Goal: Complete application form

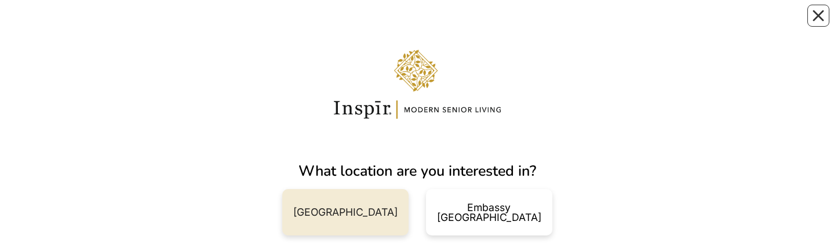
click at [373, 23] on div "[GEOGRAPHIC_DATA]" at bounding box center [345, 212] width 104 height 10
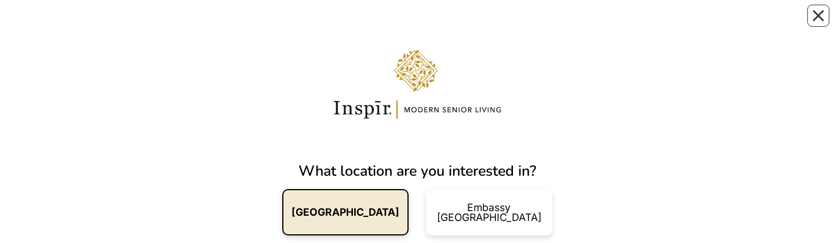
click at [359, 23] on div "Carnegie Hill NY" at bounding box center [345, 212] width 126 height 46
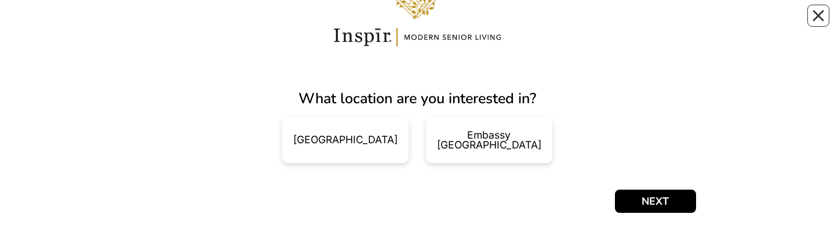
scroll to position [72, 0]
click at [633, 23] on button "NEXT" at bounding box center [655, 200] width 81 height 23
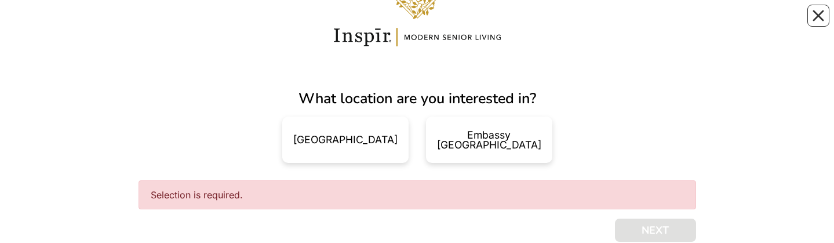
click at [411, 23] on div "Carnegie Hill NY" at bounding box center [345, 139] width 144 height 46
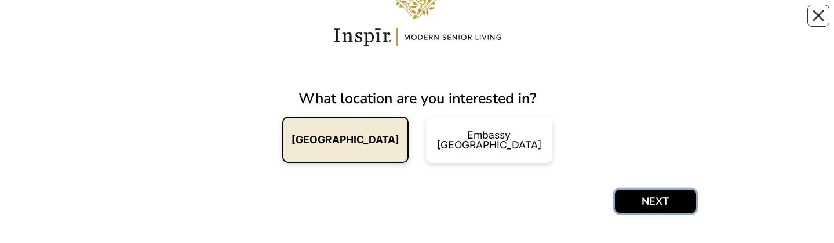
click at [626, 23] on button "NEXT" at bounding box center [655, 200] width 81 height 23
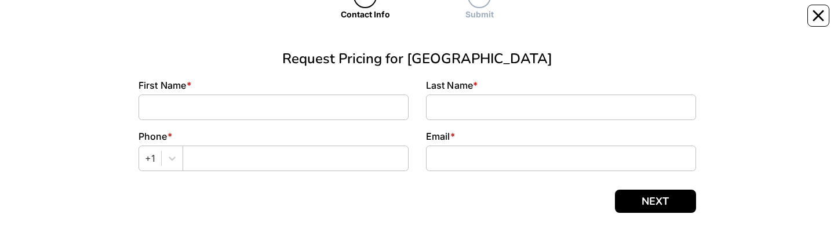
scroll to position [153, 0]
type input "Lillianna"
type input "[PERSON_NAME]"
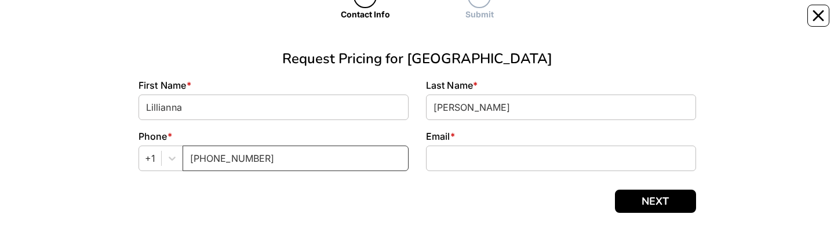
type input "[PHONE_NUMBER]"
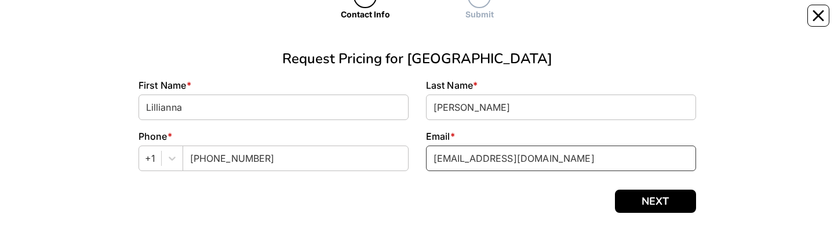
type input "[EMAIL_ADDRESS][DOMAIN_NAME]"
click at [633, 23] on button "NEXT" at bounding box center [655, 200] width 81 height 23
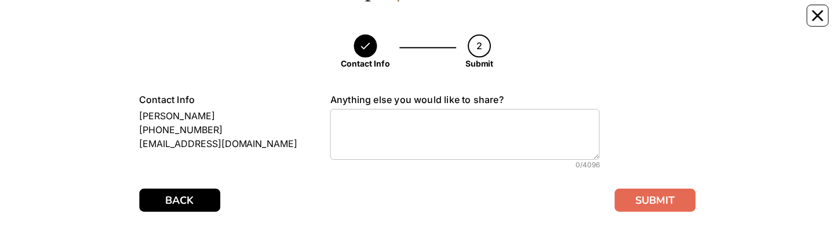
scroll to position [104, 0]
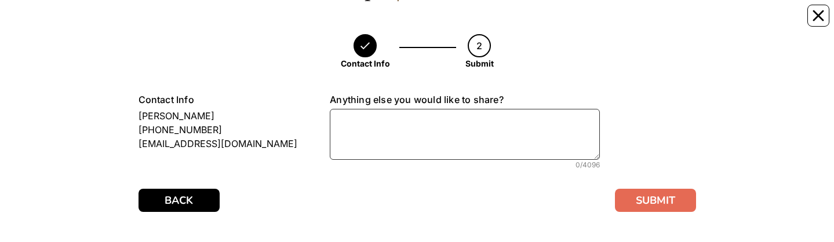
click at [481, 23] on textarea at bounding box center [465, 134] width 270 height 51
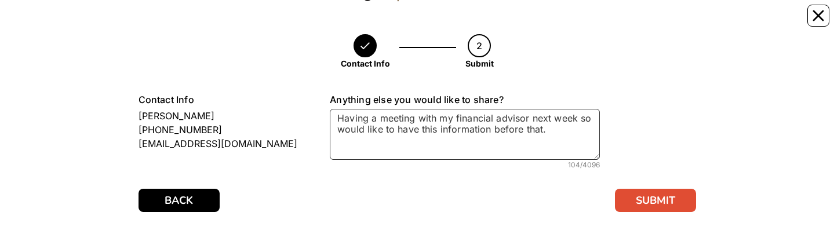
type textarea "Having a meeting with my financial advisor next week so would like to have this…"
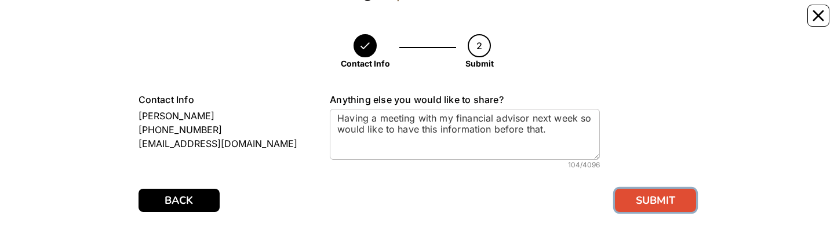
click at [636, 23] on button "SUBMIT" at bounding box center [655, 200] width 81 height 23
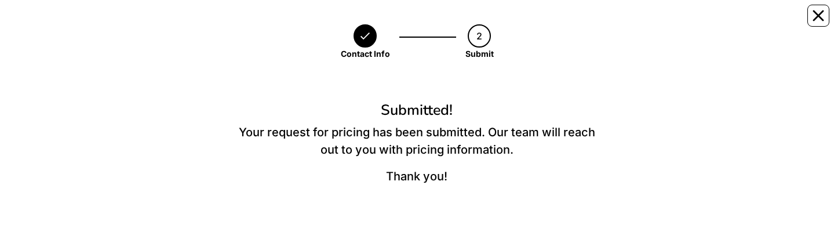
scroll to position [57, 0]
